Goal: Information Seeking & Learning: Learn about a topic

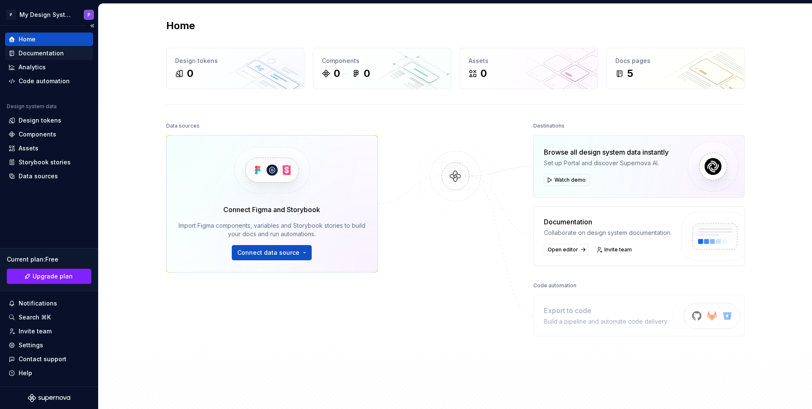
click at [30, 54] on div "Documentation" at bounding box center [41, 53] width 45 height 8
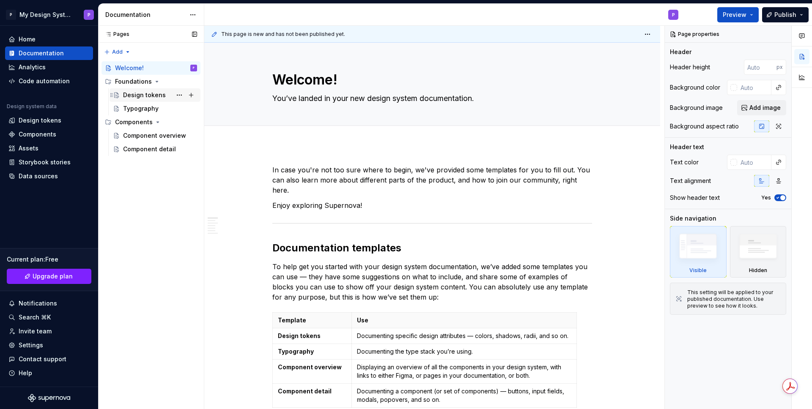
click at [142, 98] on div "Design tokens" at bounding box center [144, 95] width 43 height 8
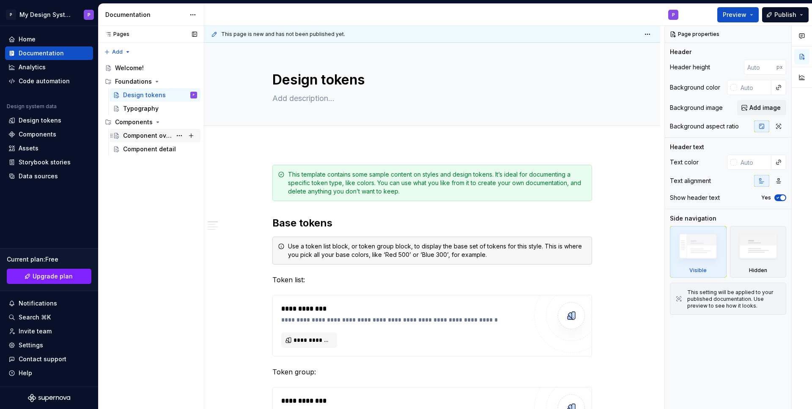
click at [135, 137] on div "Component overview" at bounding box center [147, 135] width 49 height 8
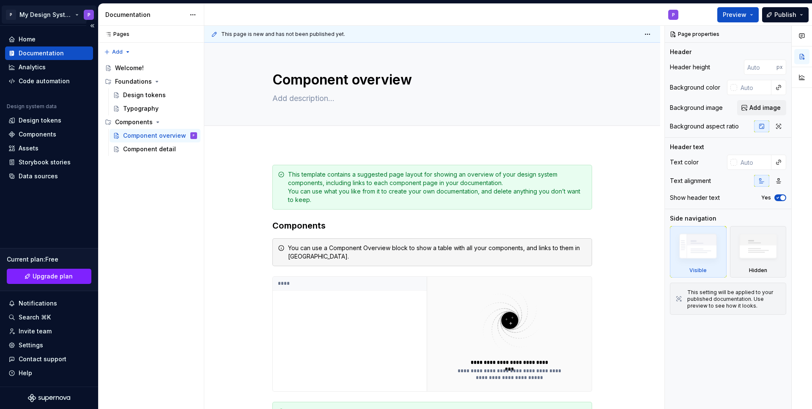
click at [41, 15] on html "P My Design System P Home Documentation Analytics Code automation Design system…" at bounding box center [406, 204] width 812 height 409
type textarea "*"
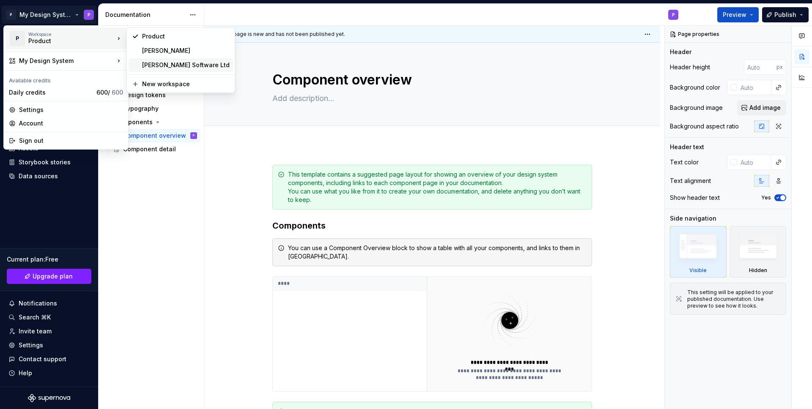
click at [145, 65] on div "[PERSON_NAME] Software Ltd" at bounding box center [186, 65] width 88 height 8
